Goal: Task Accomplishment & Management: Manage account settings

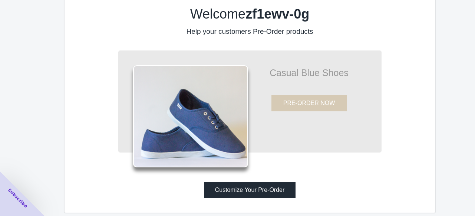
scroll to position [25, 0]
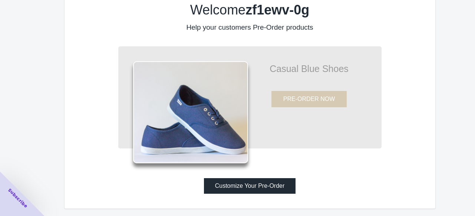
click at [258, 186] on button "Customize Your Pre-Order" at bounding box center [250, 186] width 92 height 16
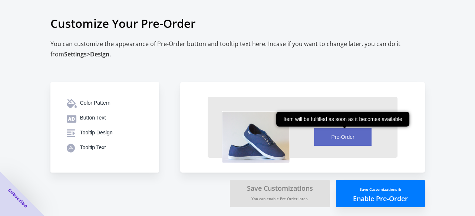
scroll to position [2, 0]
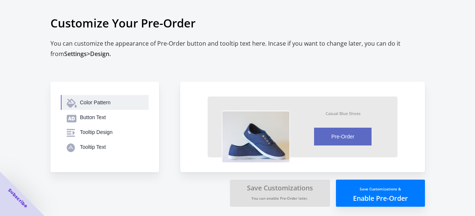
click at [90, 104] on div "Color Pattern" at bounding box center [111, 102] width 63 height 7
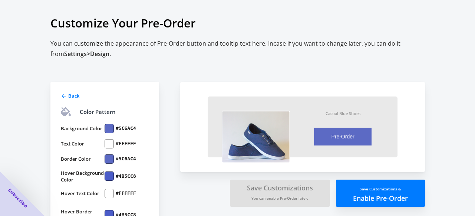
click at [110, 127] on div at bounding box center [109, 128] width 9 height 9
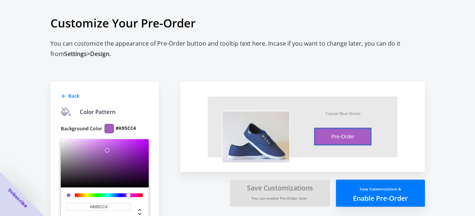
drag, startPoint x: 117, startPoint y: 195, endPoint x: 128, endPoint y: 198, distance: 11.4
click at [128, 198] on div at bounding box center [130, 195] width 4 height 4
drag, startPoint x: 112, startPoint y: 162, endPoint x: 114, endPoint y: 168, distance: 6.7
click at [114, 168] on div at bounding box center [105, 163] width 88 height 48
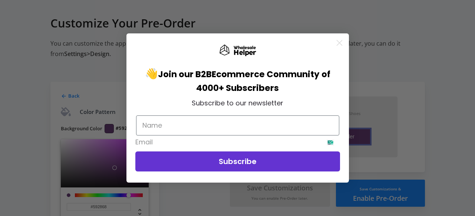
click at [338, 43] on icon "Close dialog" at bounding box center [339, 42] width 5 height 5
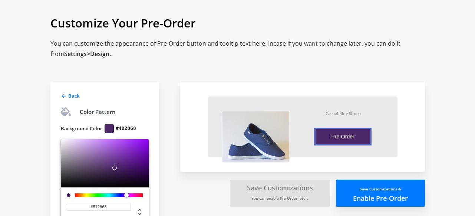
type input "#532868"
click at [128, 195] on div at bounding box center [127, 195] width 4 height 4
click at [151, 125] on div "Back Color Pattern Background Color #532868 #532868 hex Cancel Save Text Color …" at bounding box center [104, 214] width 109 height 265
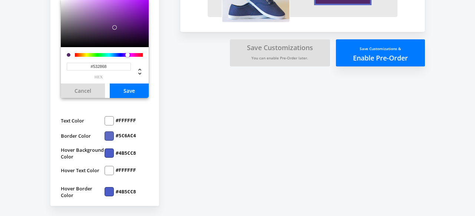
click at [193, 101] on div "Back Color Pattern Background Color #532868 #532868 hex Cancel Save Text Color …" at bounding box center [234, 59] width 382 height 294
click at [138, 92] on button "Save" at bounding box center [129, 91] width 39 height 14
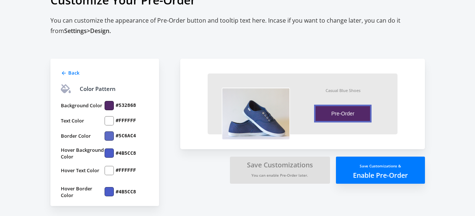
scroll to position [25, 0]
click at [108, 137] on div at bounding box center [109, 135] width 9 height 9
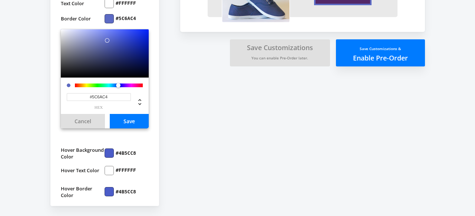
click at [134, 145] on div "Background Color #532868 Text Color #FFFFFF Border Color #5C6AC4 #5C6AC4 hex Ca…" at bounding box center [105, 88] width 88 height 221
click at [94, 121] on button "Cancel" at bounding box center [83, 121] width 44 height 14
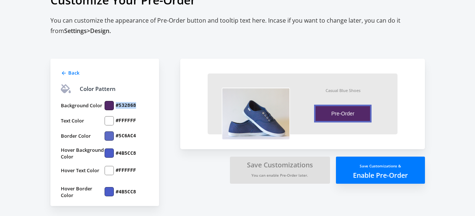
drag, startPoint x: 116, startPoint y: 106, endPoint x: 135, endPoint y: 107, distance: 18.9
click at [135, 107] on div "#532868" at bounding box center [127, 105] width 44 height 9
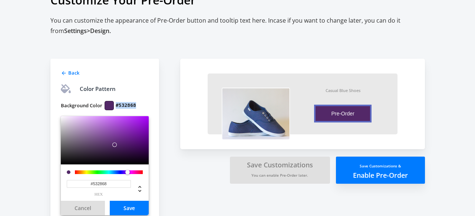
copy label "#532868"
click at [111, 189] on div "#532868 hex" at bounding box center [99, 188] width 64 height 16
click at [110, 184] on input "#532868" at bounding box center [99, 184] width 64 height 8
click at [151, 105] on div "Back Color Pattern Background Color #532868 #532868 hex Cancel Save Text Color …" at bounding box center [104, 191] width 109 height 265
click at [132, 204] on button "Save" at bounding box center [129, 208] width 39 height 14
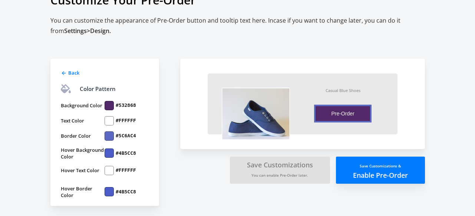
click at [112, 137] on div at bounding box center [109, 135] width 9 height 9
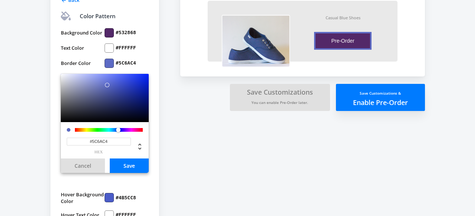
scroll to position [99, 0]
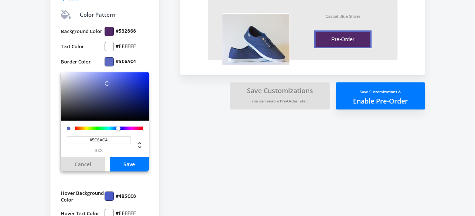
click at [118, 141] on input "#5C6AC4" at bounding box center [99, 140] width 64 height 8
paste input "32868"
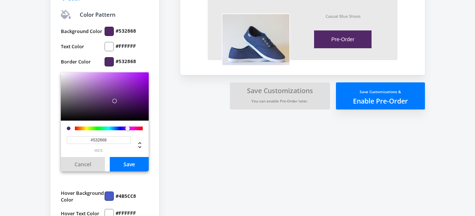
type input "#532868"
click at [131, 164] on button "Save" at bounding box center [129, 164] width 39 height 14
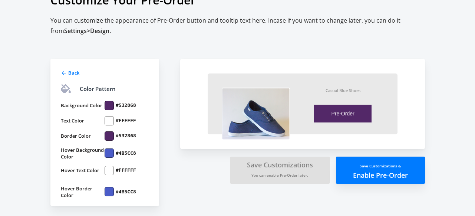
click at [111, 151] on div at bounding box center [109, 152] width 9 height 9
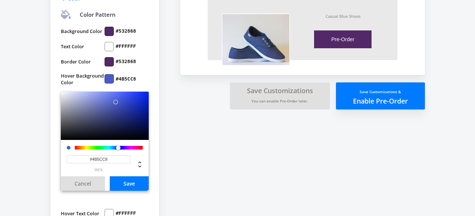
click at [111, 161] on input "#4B5CC8" at bounding box center [99, 159] width 64 height 8
paste input "53286"
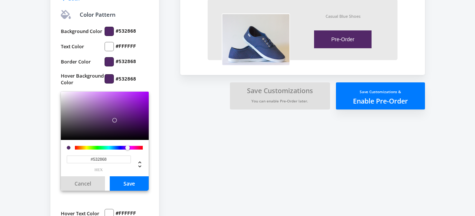
type input "#532868"
click at [122, 183] on button "Save" at bounding box center [129, 183] width 39 height 14
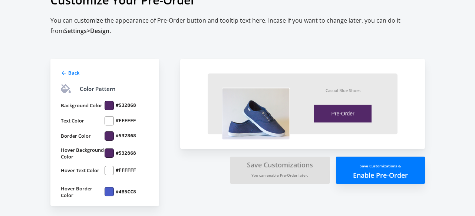
click at [111, 189] on div at bounding box center [109, 191] width 9 height 9
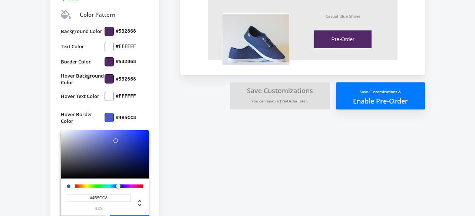
click at [114, 197] on input "#4B5CC8" at bounding box center [99, 198] width 64 height 8
paste input "53286"
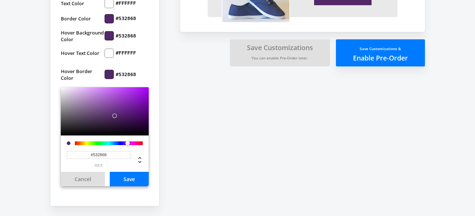
type input "#532868"
click at [135, 182] on button "Save" at bounding box center [129, 179] width 39 height 14
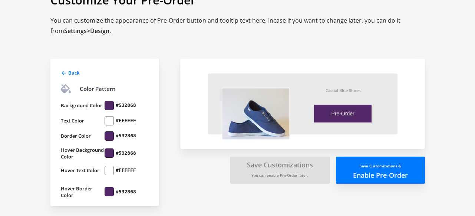
click at [391, 165] on small "Save Customizations &" at bounding box center [380, 165] width 41 height 5
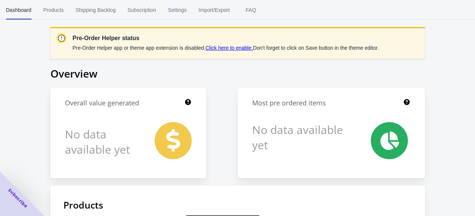
click at [233, 50] on link "Click here to enable." at bounding box center [230, 48] width 48 height 6
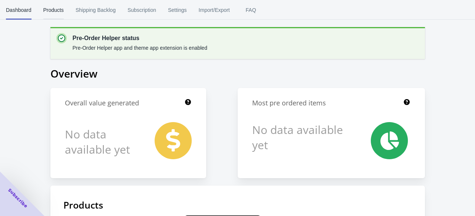
click at [53, 13] on span "Products" at bounding box center [53, 9] width 20 height 19
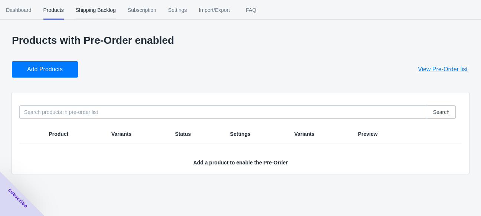
click at [96, 12] on span "Shipping Backlog" at bounding box center [96, 9] width 40 height 19
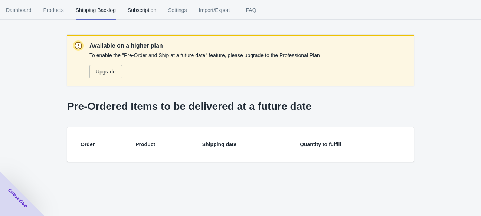
click at [142, 13] on span "Subscription" at bounding box center [142, 9] width 29 height 19
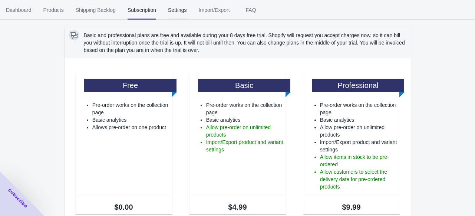
click at [180, 14] on span "Settings" at bounding box center [177, 9] width 19 height 19
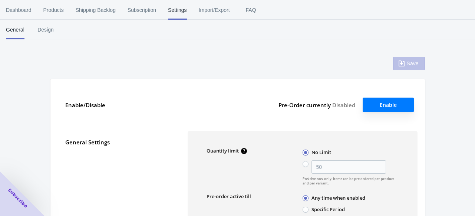
type input "50"
type textarea "Inventory level is <qty>. Some of the items will be pre-ordered."
type textarea "Only <qty> items left in stock."
type textarea "A maximum of <qty> products can be pre ordered."
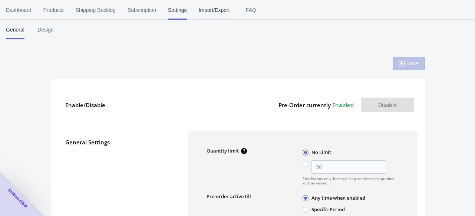
click at [214, 14] on span "Import/Export" at bounding box center [214, 9] width 31 height 19
